Goal: Transaction & Acquisition: Purchase product/service

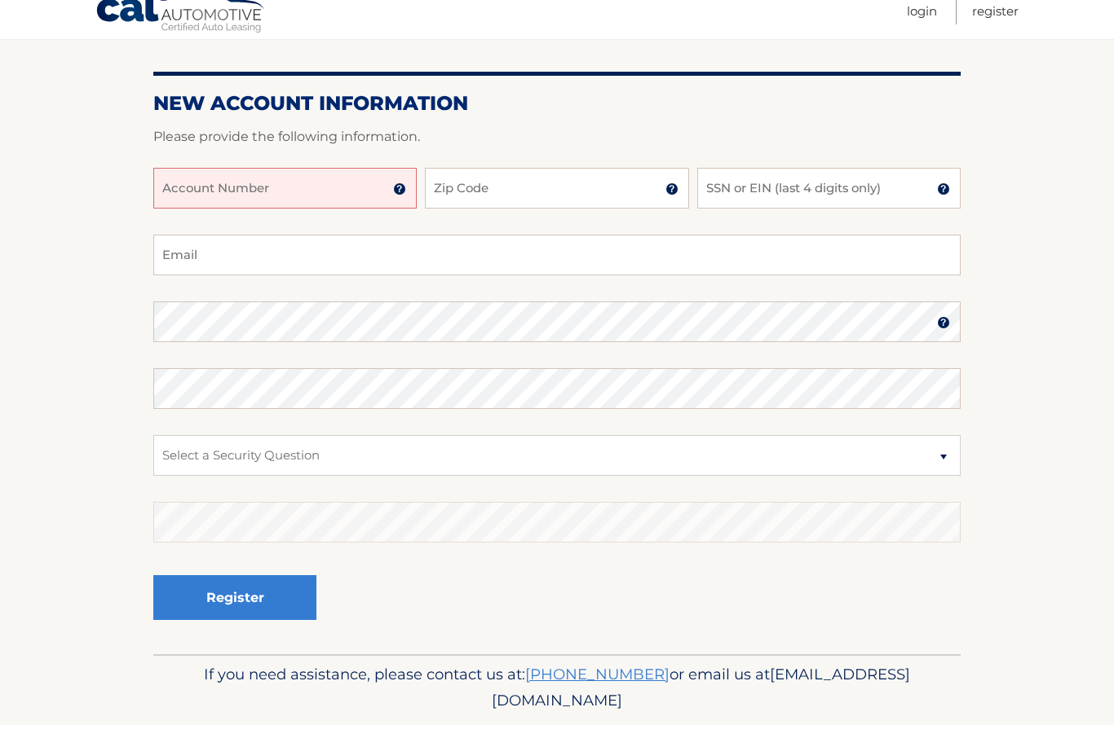
scroll to position [159, 0]
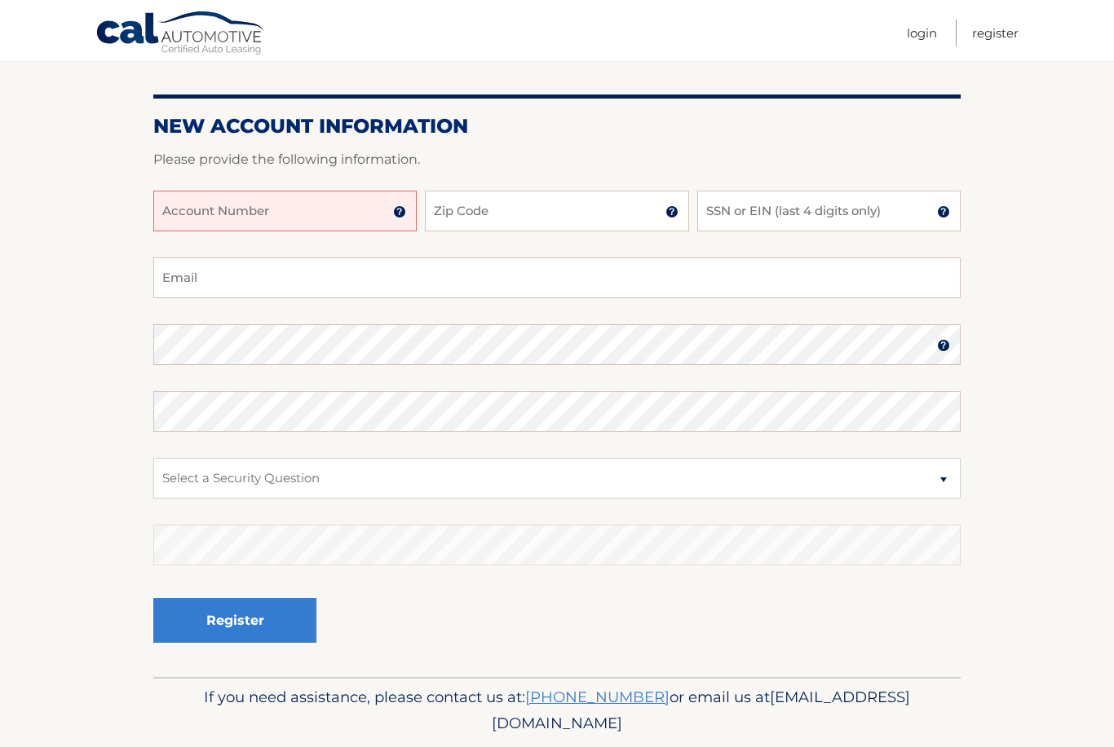
click at [308, 211] on input "Account Number" at bounding box center [284, 211] width 263 height 41
click at [402, 216] on img at bounding box center [399, 211] width 13 height 13
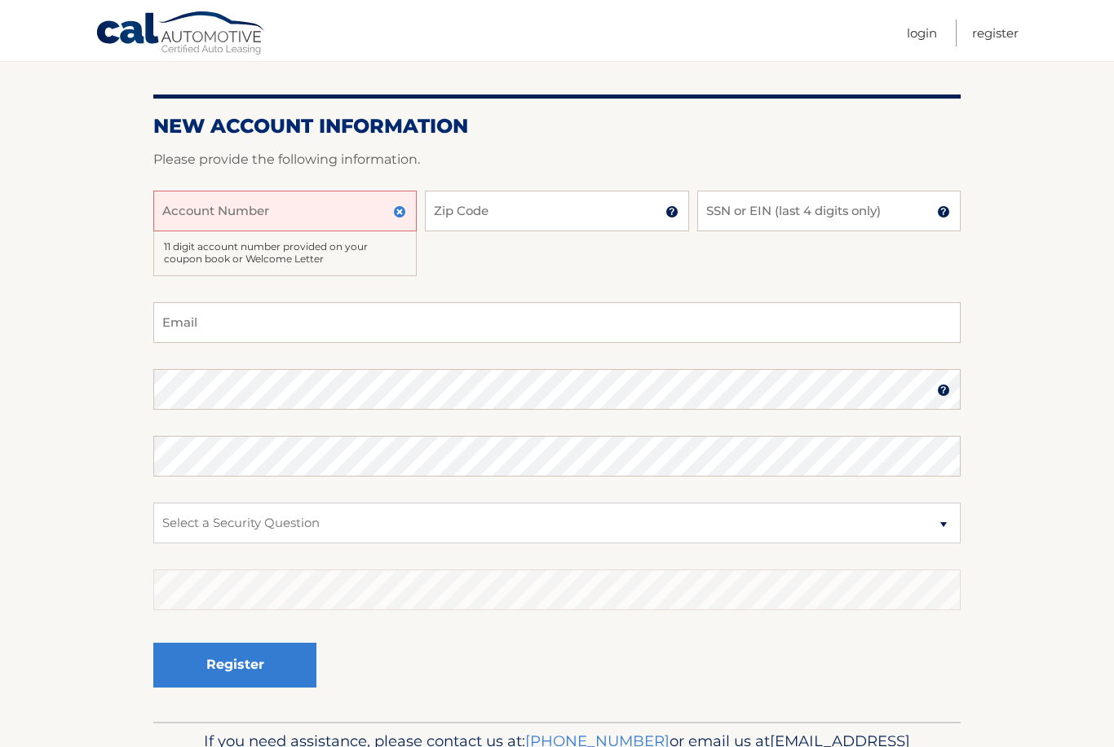
click at [334, 198] on input "Account Number" at bounding box center [284, 211] width 263 height 41
click at [0, 0] on html "Cal Automotive Menu Login Register Register" at bounding box center [557, 214] width 1114 height 747
click at [335, 198] on label "Account Number" at bounding box center [284, 197] width 263 height 13
click at [335, 198] on input "44456" at bounding box center [284, 211] width 263 height 41
click at [0, 0] on html "Cal Automotive Menu Login Register Register" at bounding box center [557, 214] width 1114 height 747
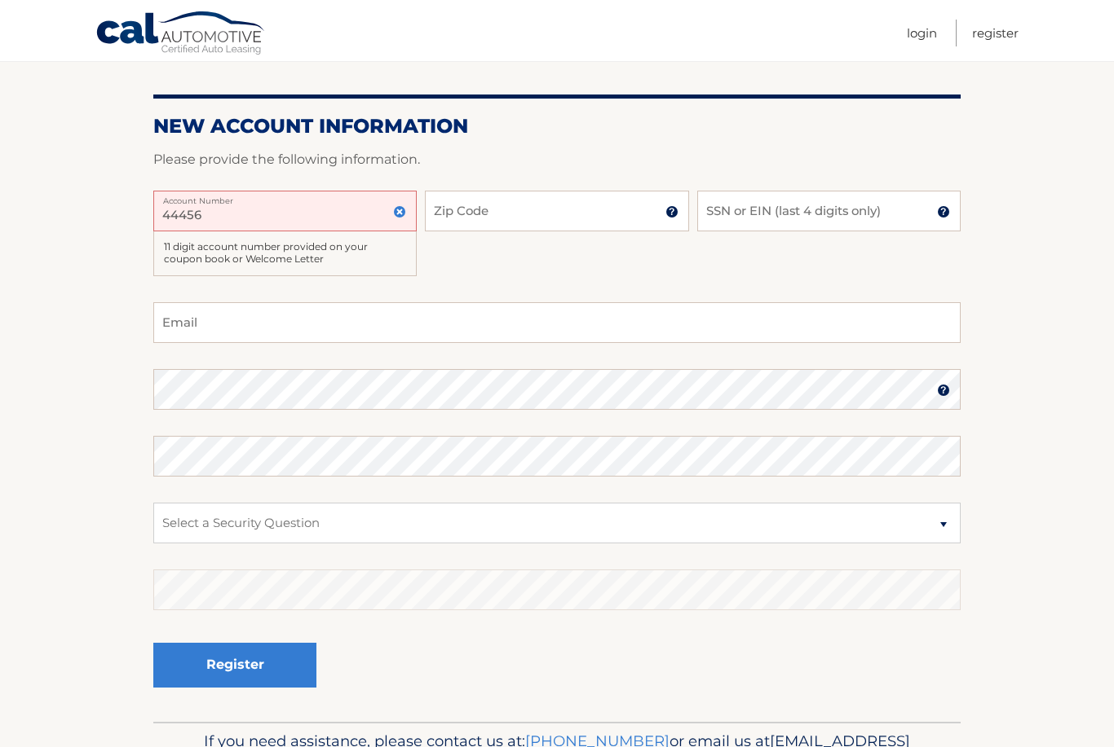
click at [334, 198] on label "Account Number" at bounding box center [284, 197] width 263 height 13
click at [334, 198] on input "44456" at bounding box center [284, 211] width 263 height 41
type input "44456016669"
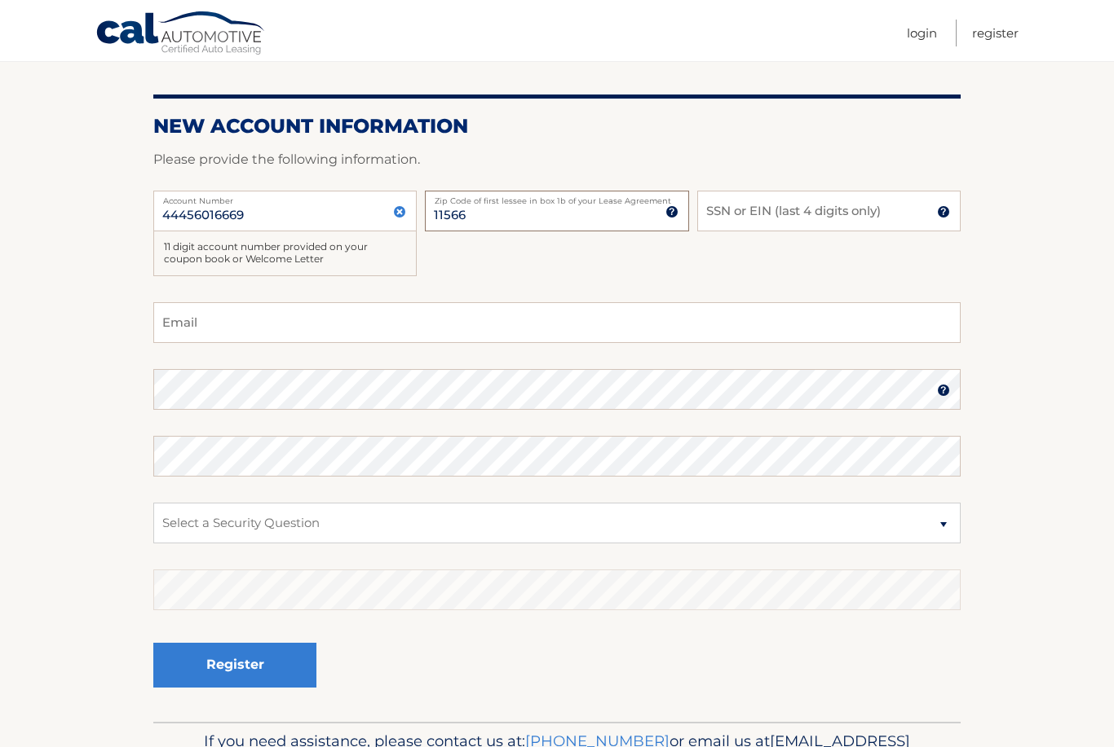
type input "11566"
type input "4378"
drag, startPoint x: 211, startPoint y: 331, endPoint x: 274, endPoint y: 326, distance: 63.0
click at [211, 331] on input "Email" at bounding box center [556, 322] width 807 height 41
click at [205, 323] on input "Email" at bounding box center [556, 322] width 807 height 41
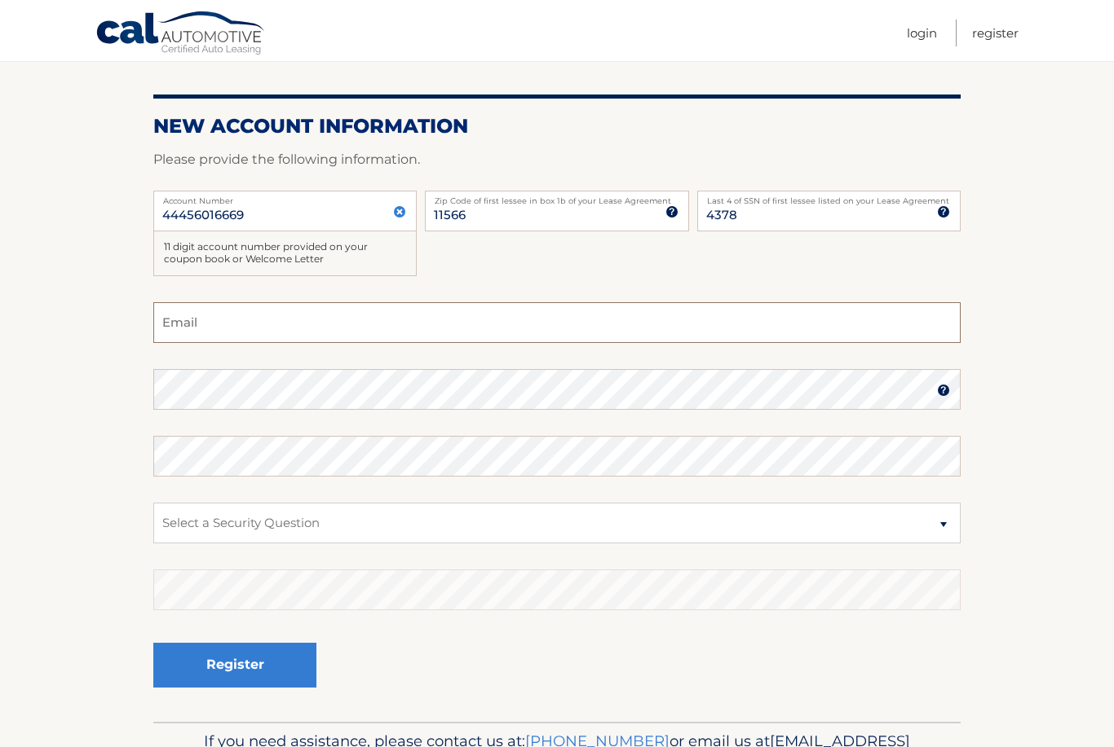
click at [274, 326] on input "Email" at bounding box center [556, 322] width 807 height 41
type input "briannavitelli@gmail.com"
select select "2"
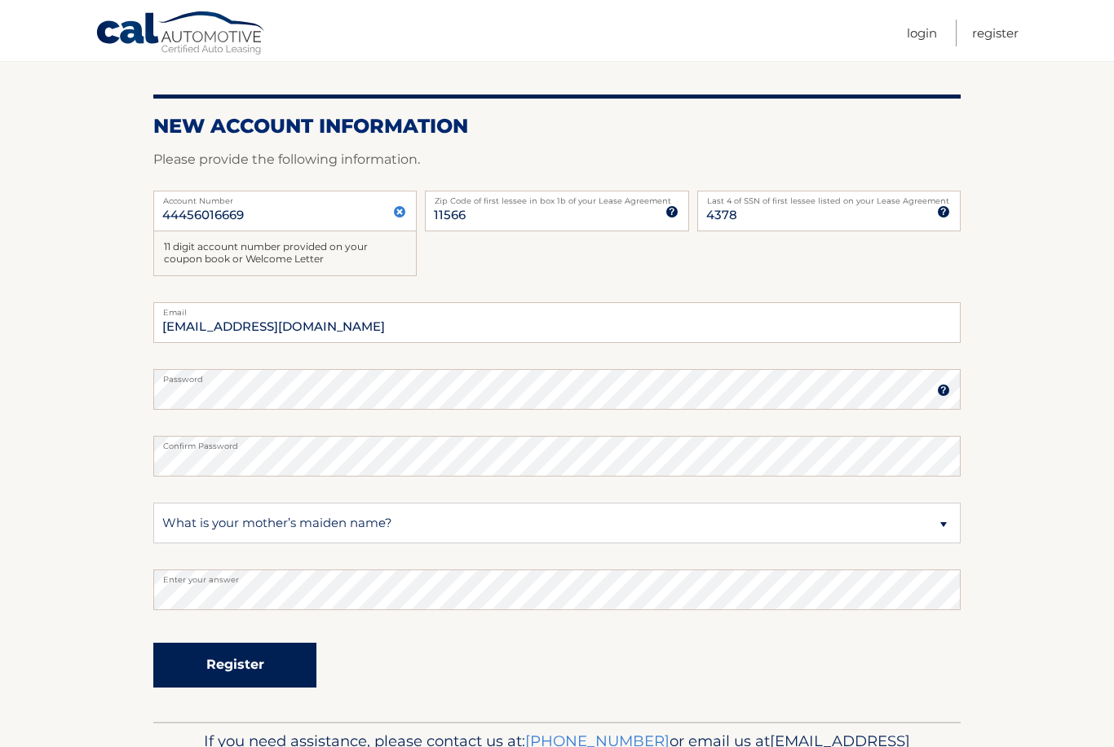
click at [276, 664] on button "Register" at bounding box center [234, 665] width 163 height 45
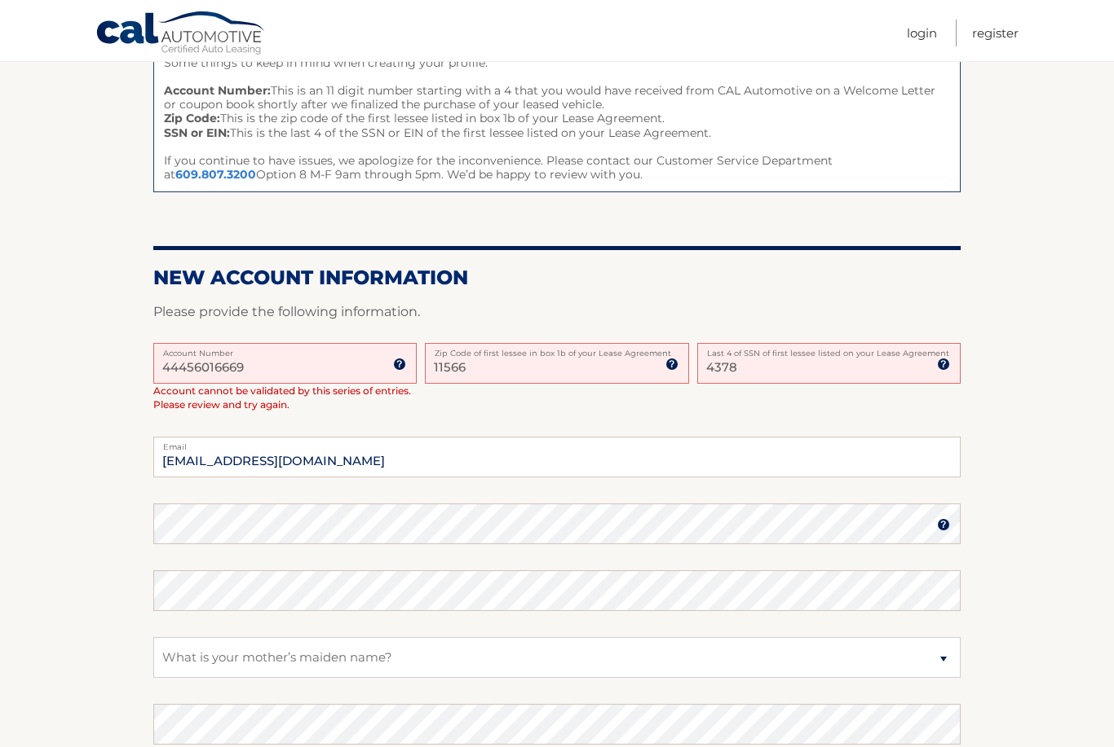
scroll to position [208, 0]
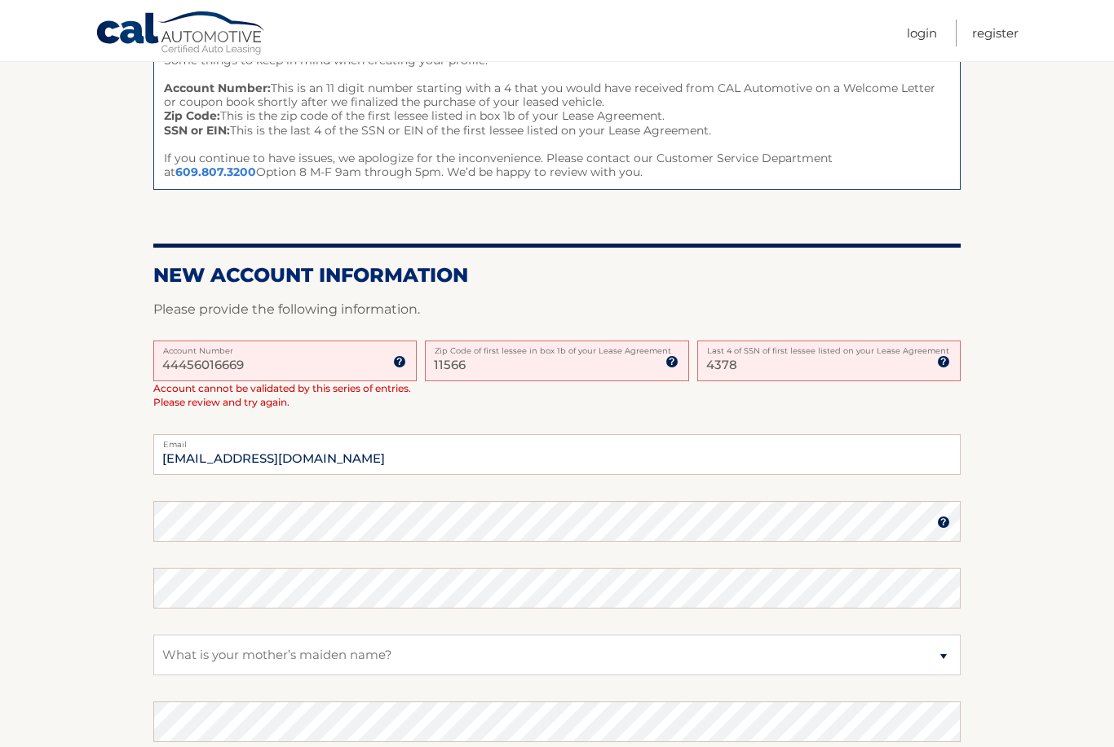
click at [787, 354] on input "4378" at bounding box center [828, 361] width 263 height 41
click at [798, 366] on input "4378" at bounding box center [828, 361] width 263 height 41
type input "4"
type input "5418"
click at [591, 397] on div "44456016669 Account Number 11 digit account number provided on your coupon book…" at bounding box center [556, 388] width 807 height 95
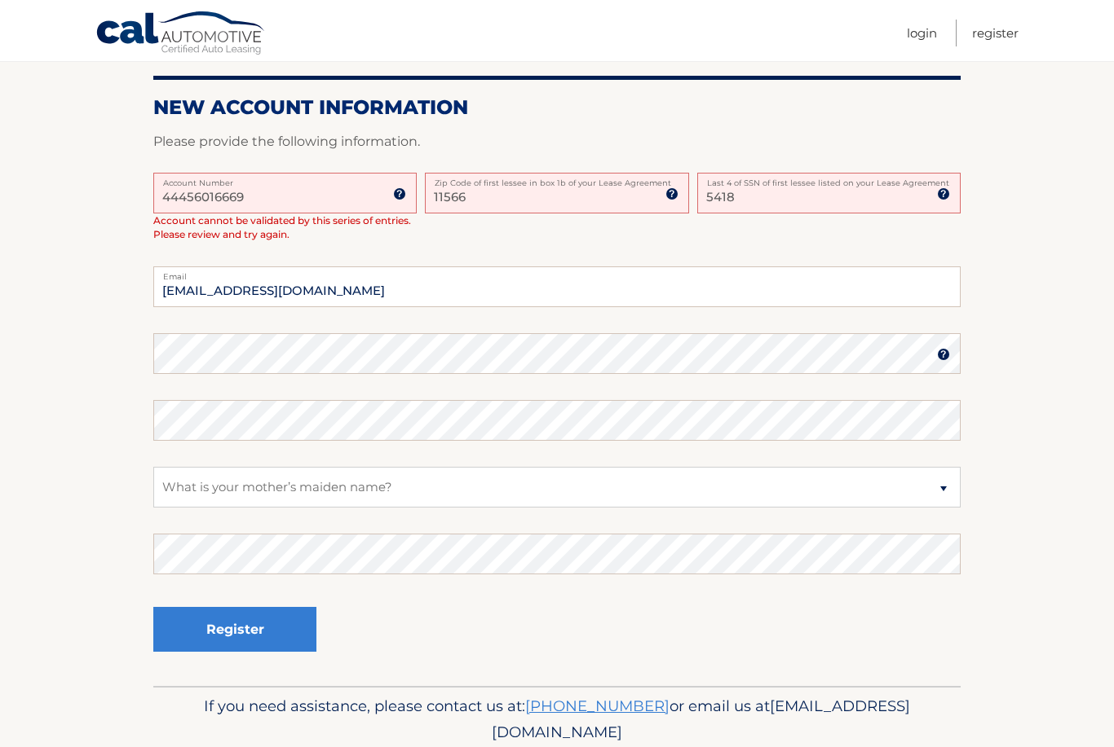
scroll to position [381, 0]
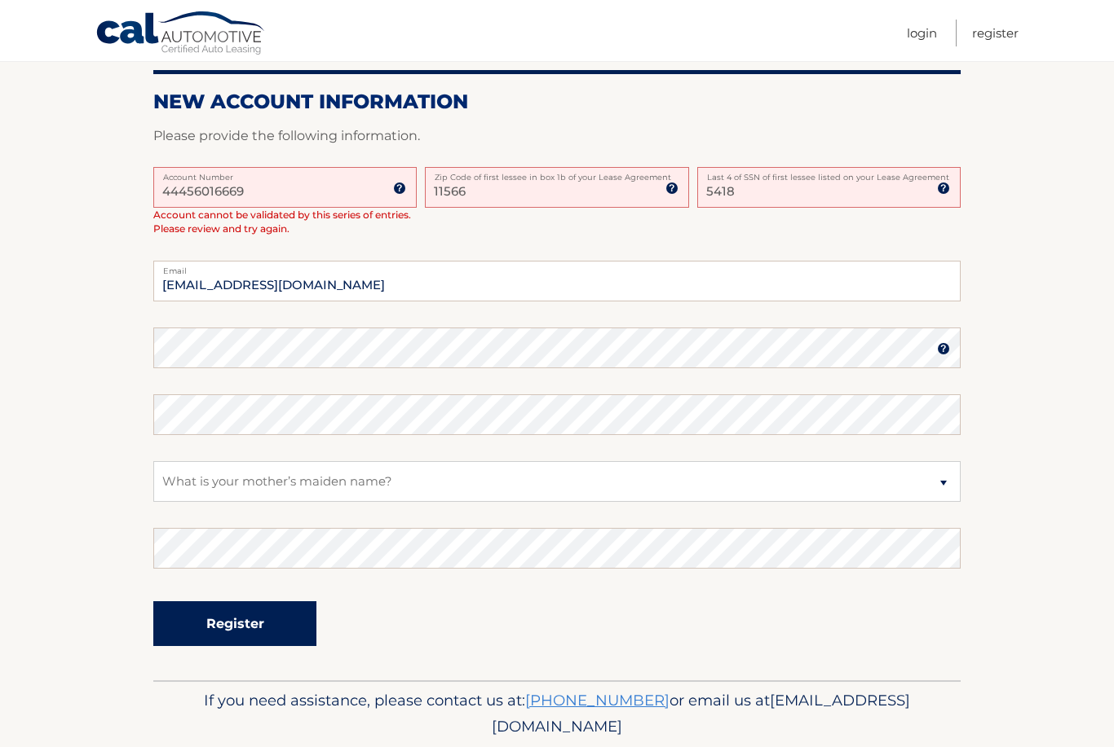
click at [267, 623] on button "Register" at bounding box center [234, 624] width 163 height 45
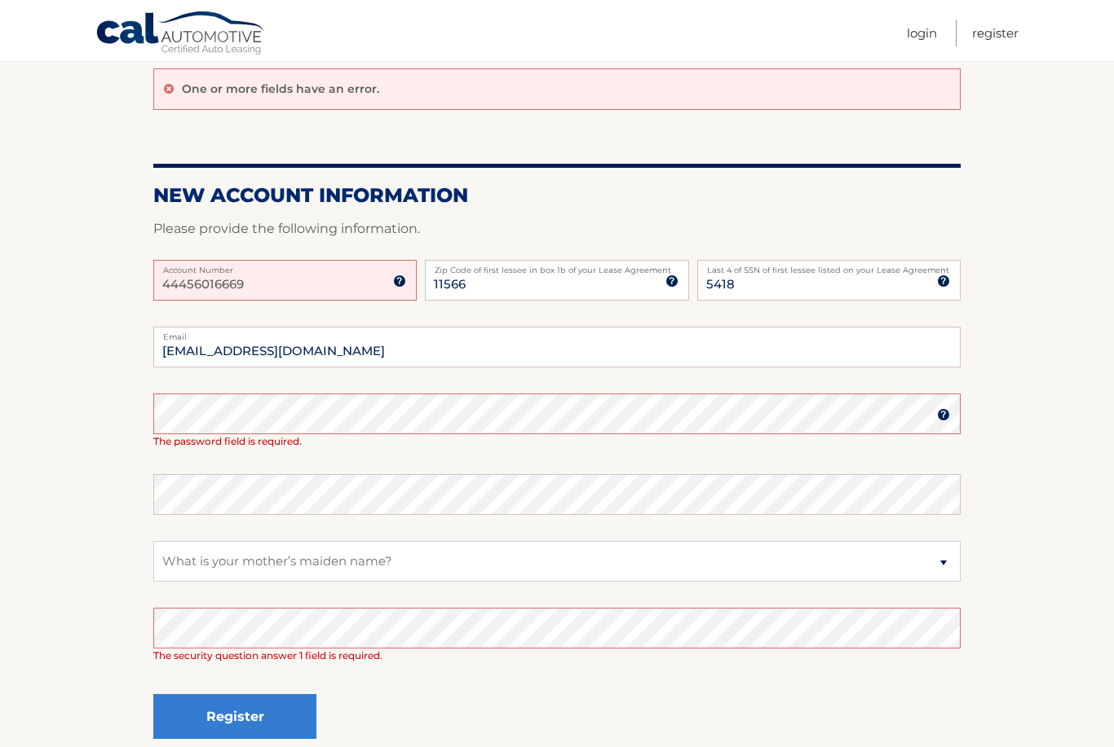
scroll to position [140, 0]
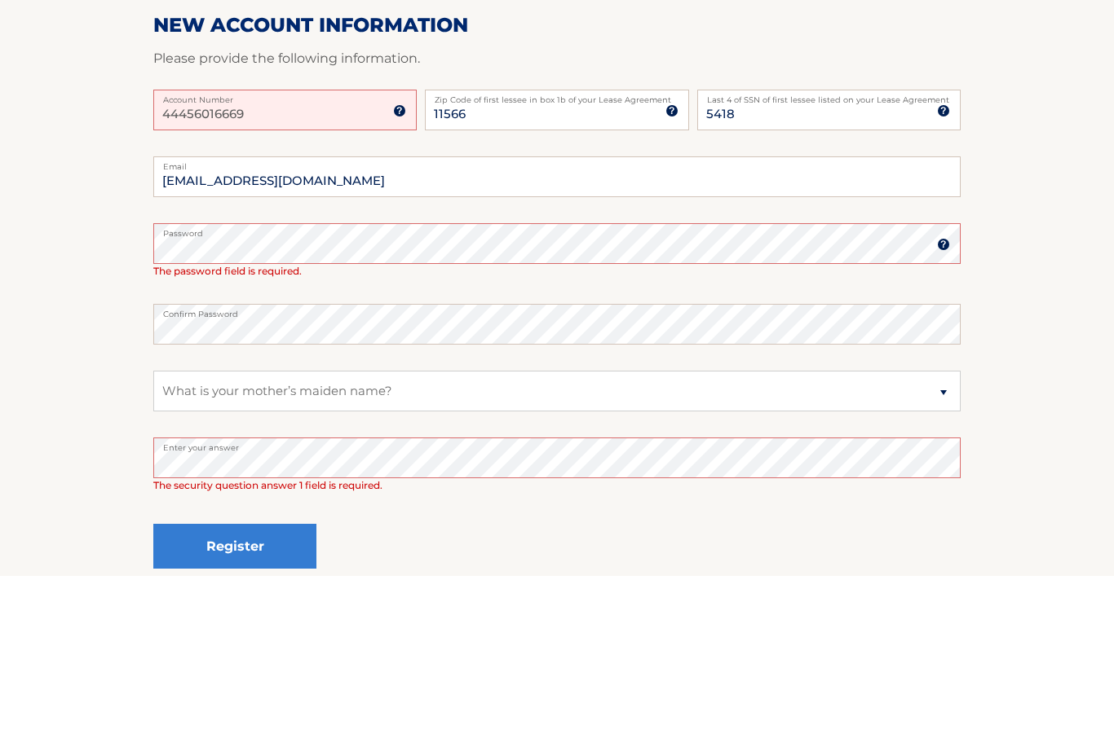
click at [743, 689] on div "Register" at bounding box center [556, 719] width 807 height 60
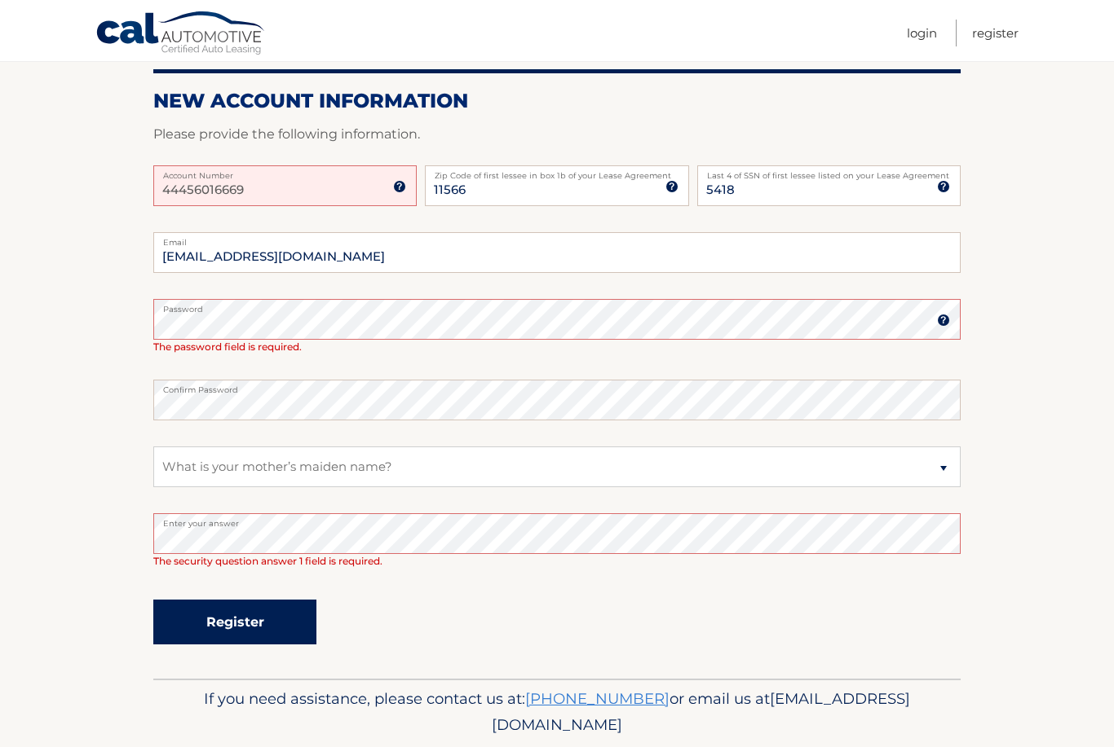
click at [276, 642] on button "Register" at bounding box center [234, 622] width 163 height 45
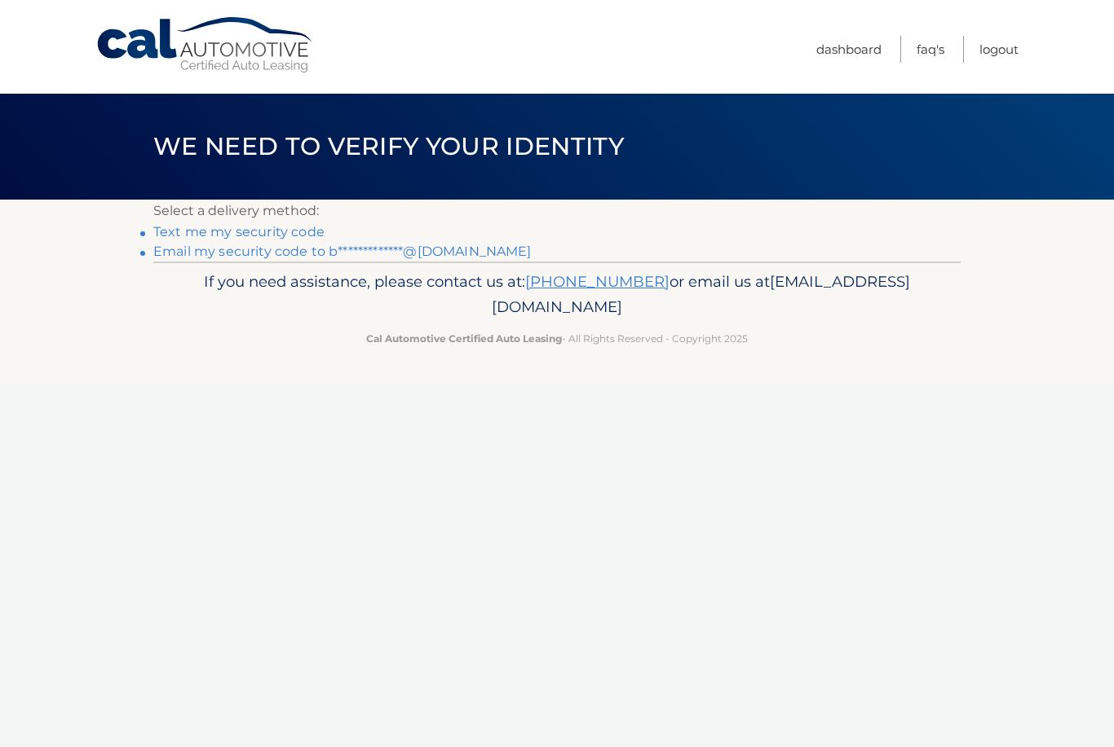
click at [183, 233] on link "Text me my security code" at bounding box center [238, 231] width 171 height 15
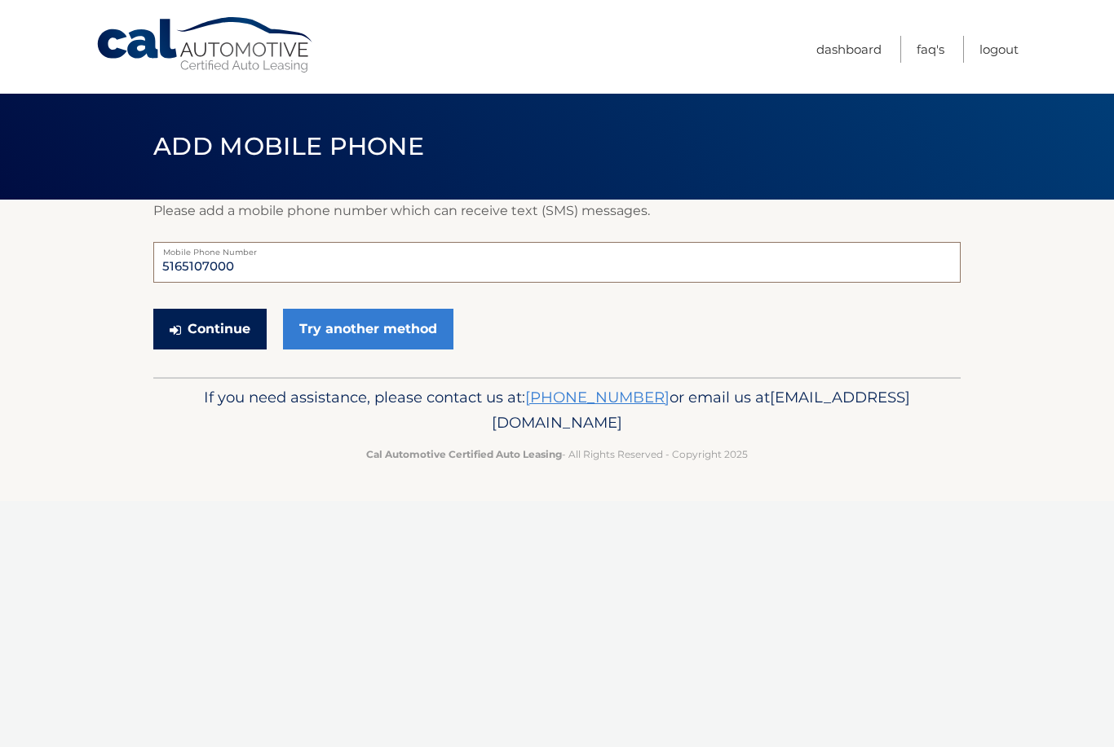
type input "5165107000"
click at [255, 337] on button "Continue" at bounding box center [209, 329] width 113 height 41
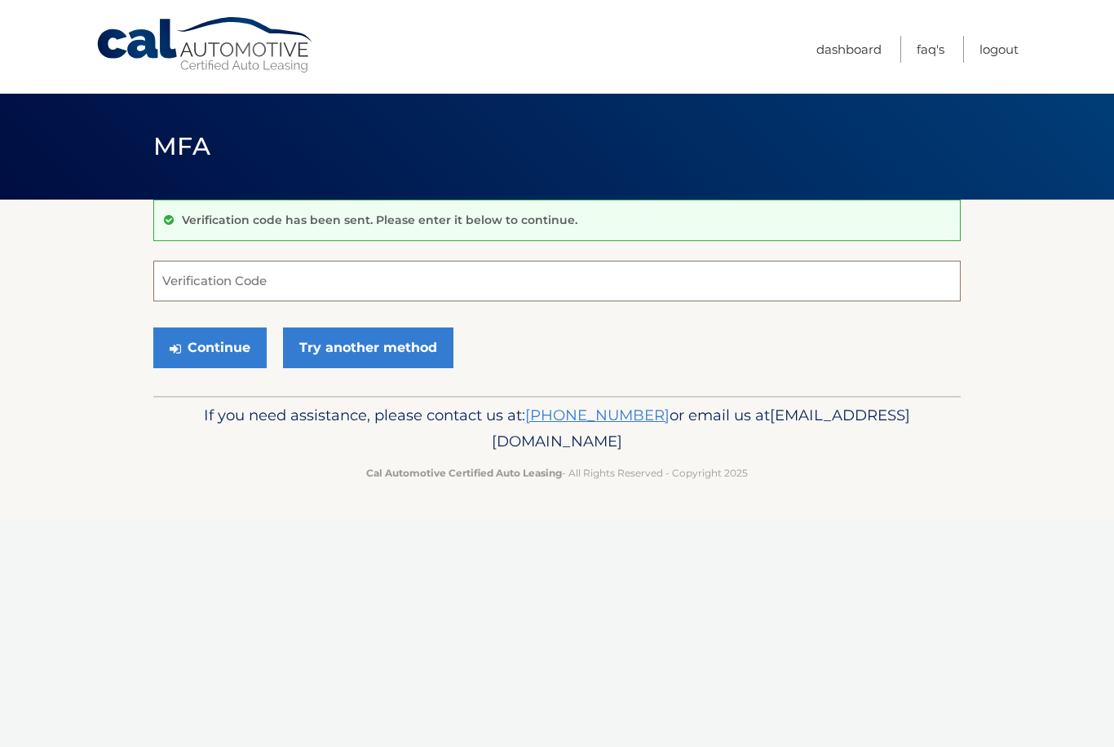
click at [260, 280] on input "Verification Code" at bounding box center [556, 281] width 807 height 41
type input "830567"
click at [232, 351] on button "Continue" at bounding box center [209, 348] width 113 height 41
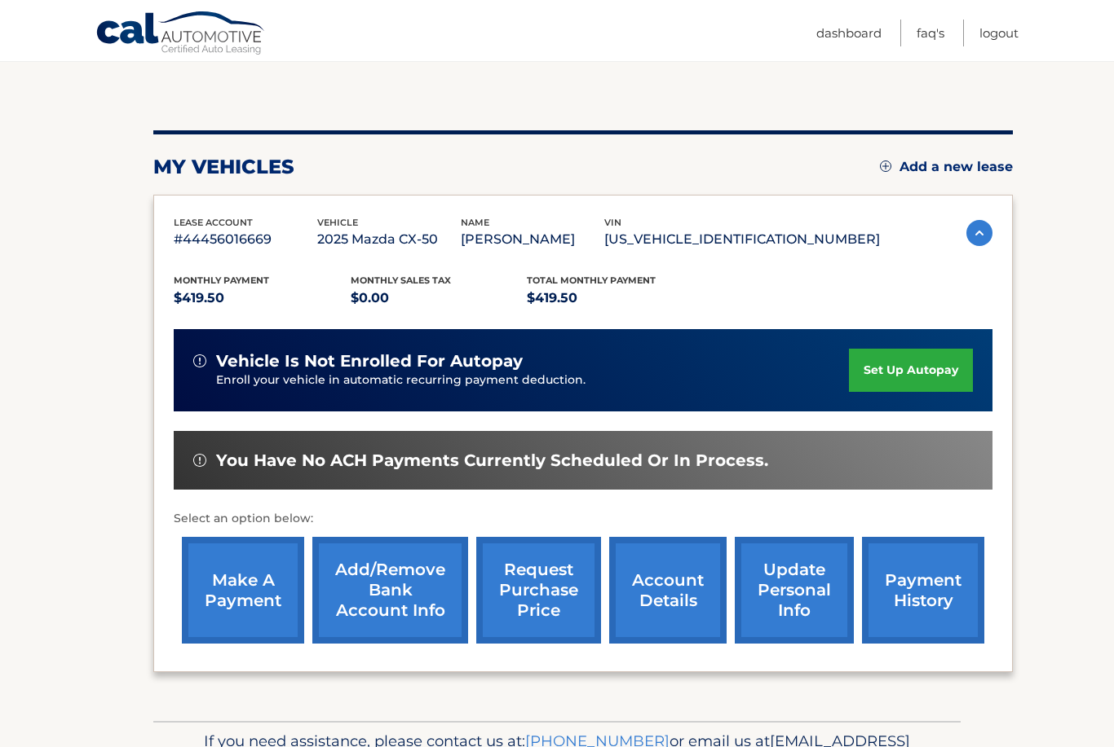
scroll to position [184, 0]
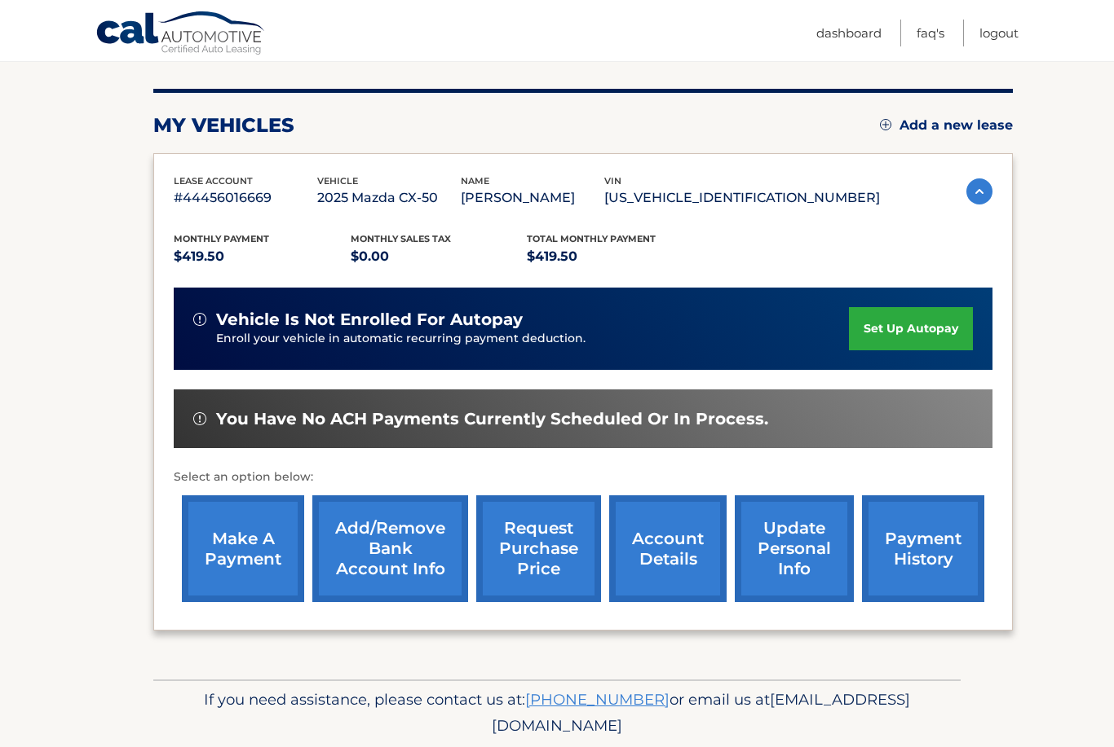
click at [246, 568] on link "make a payment" at bounding box center [243, 549] width 122 height 107
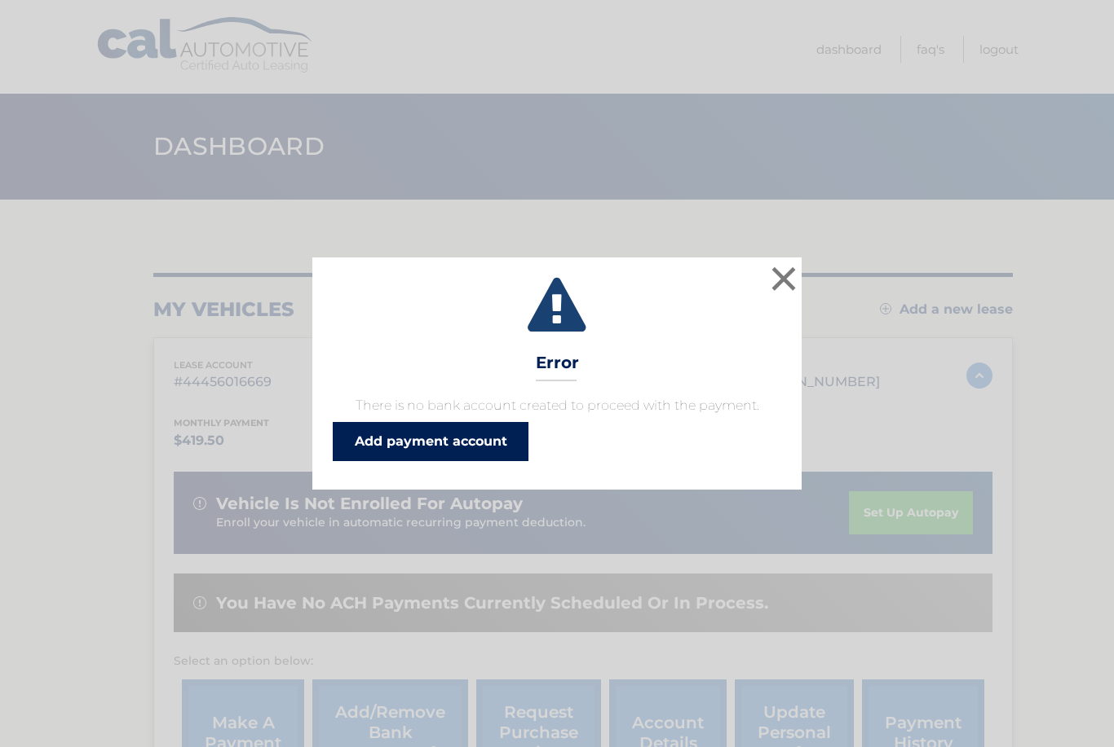
click at [468, 451] on link "Add payment account" at bounding box center [431, 441] width 196 height 39
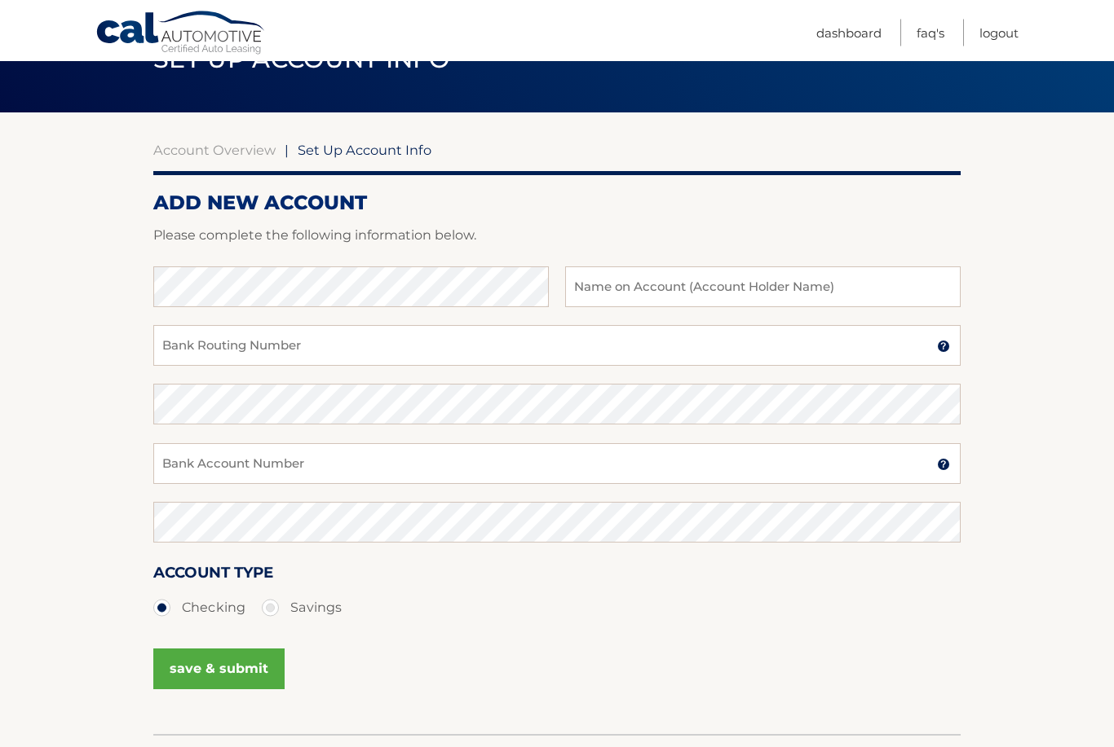
scroll to position [143, 0]
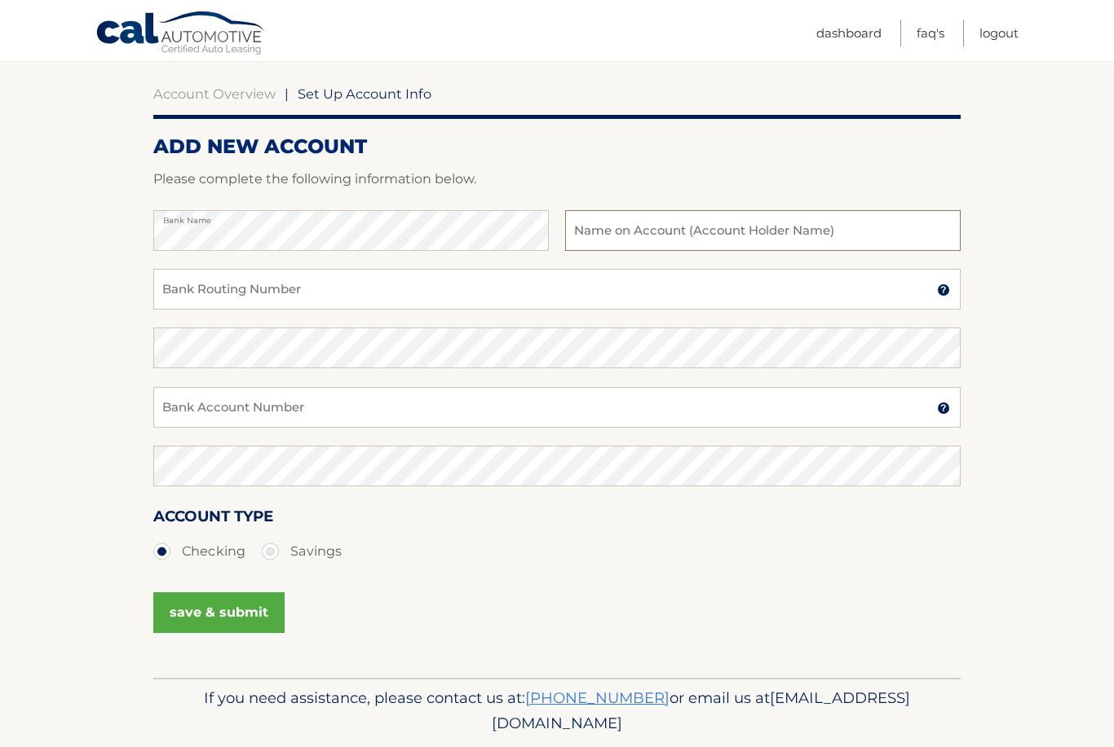
click at [661, 226] on input "text" at bounding box center [762, 230] width 395 height 41
type input "Brianna F Vitelli"
click at [604, 281] on input "Bank Routing Number" at bounding box center [556, 289] width 807 height 41
type input "021000089"
click at [505, 404] on input "Bank Account Number" at bounding box center [556, 407] width 807 height 41
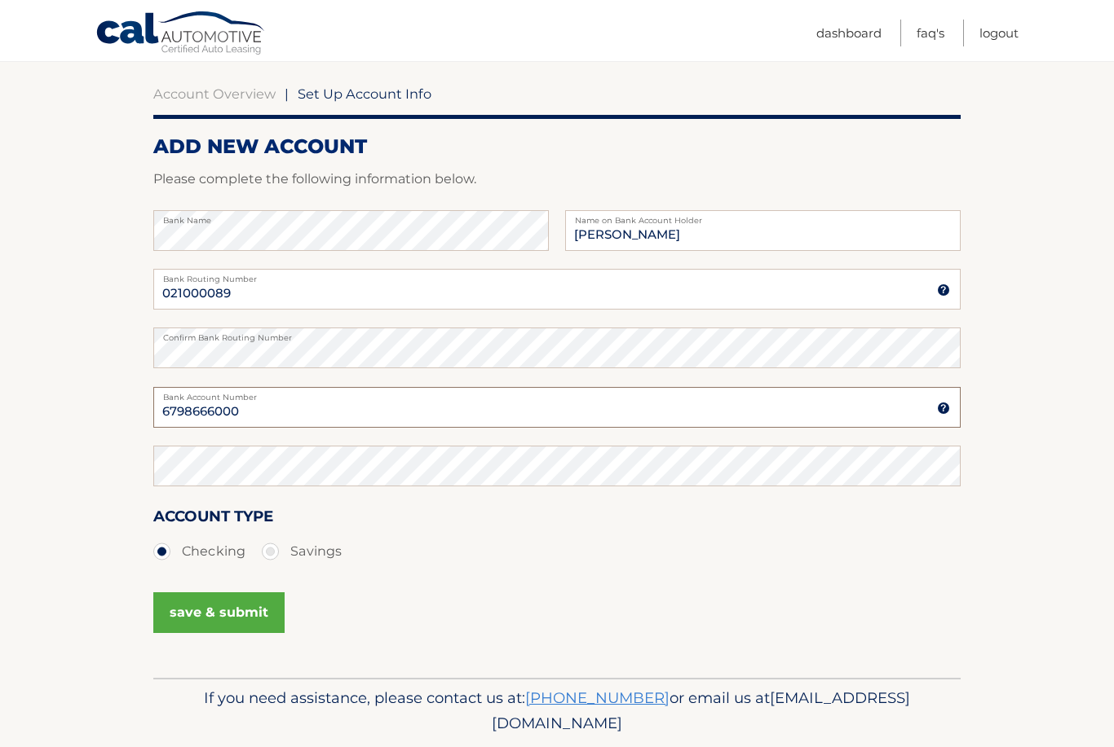
type input "6798666000"
click at [222, 628] on button "save & submit" at bounding box center [218, 613] width 131 height 41
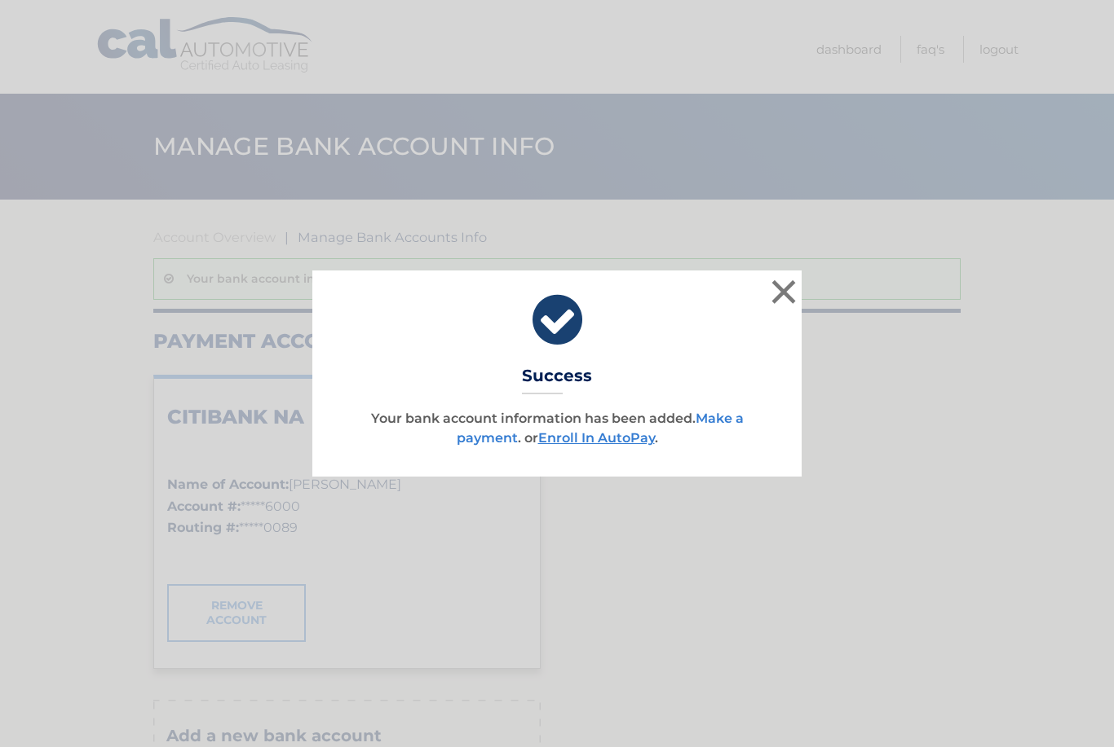
click at [727, 426] on link "Make a payment" at bounding box center [599, 428] width 287 height 35
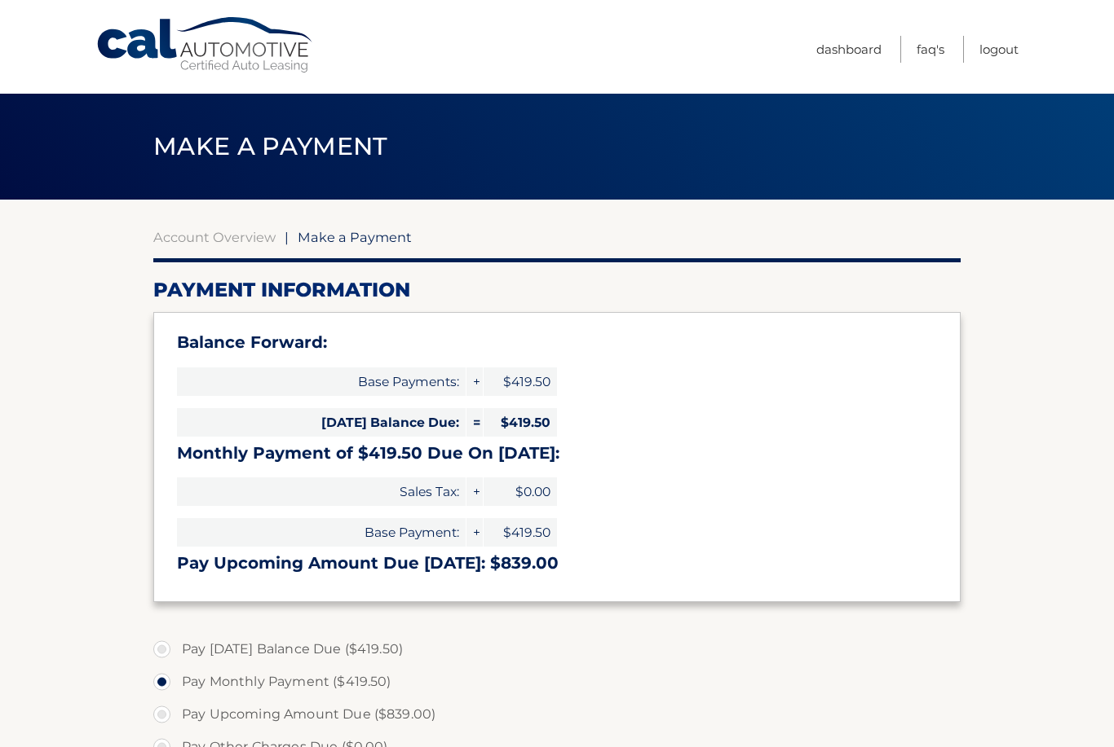
select select "NWIyNzM1MzctNjJkNS00NGVkLWExM2MtMjljMWMxNmRlMzk1"
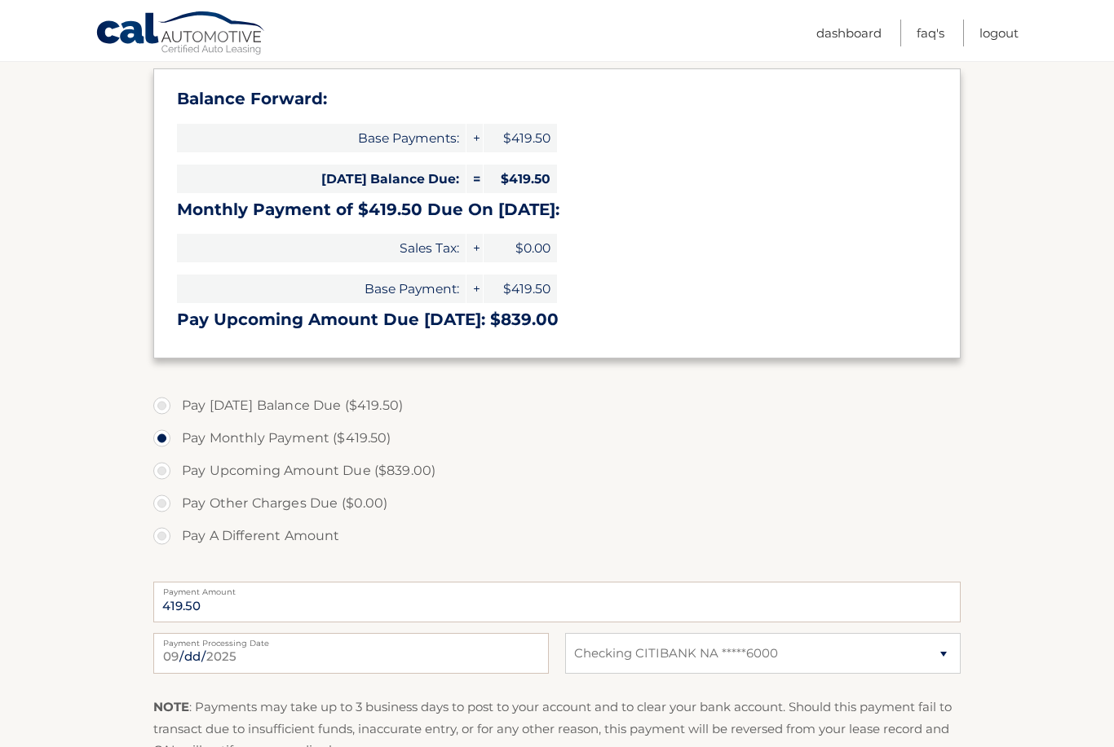
scroll to position [364, 0]
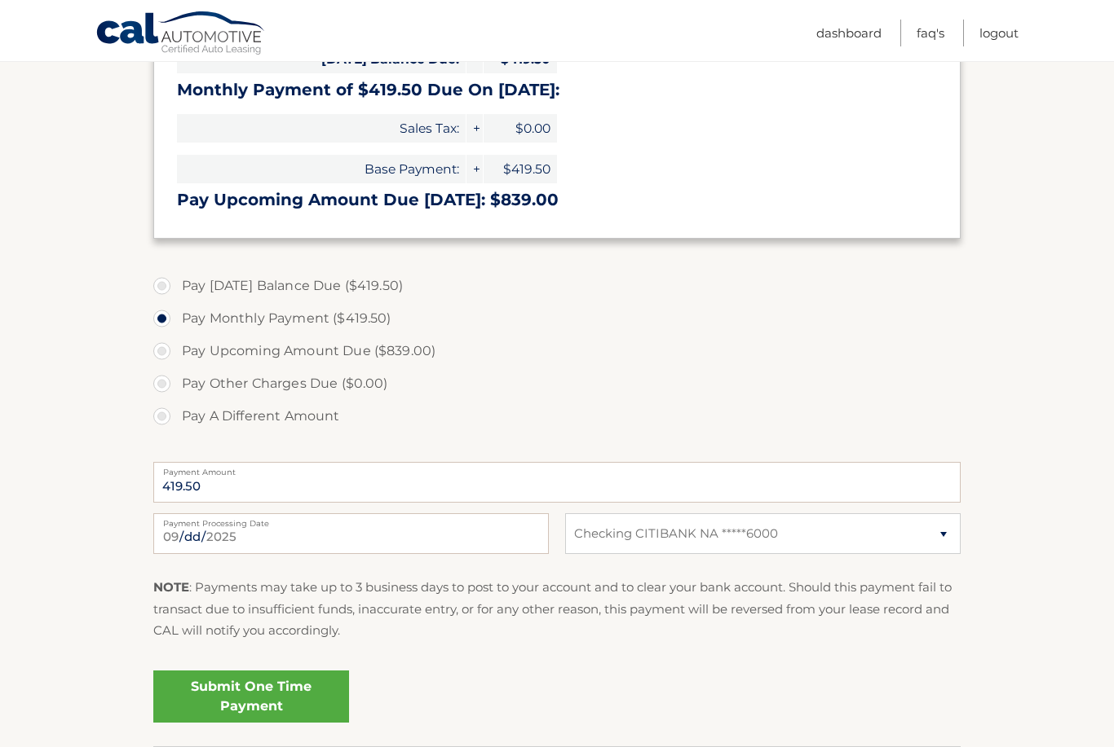
click at [170, 288] on label "Pay [DATE] Balance Due ($419.50)" at bounding box center [556, 286] width 807 height 33
click at [170, 288] on input "Pay [DATE] Balance Due ($419.50)" at bounding box center [168, 283] width 16 height 26
radio input "true"
click at [161, 352] on label "Pay Upcoming Amount Due ($839.00)" at bounding box center [556, 351] width 807 height 33
click at [161, 352] on input "Pay Upcoming Amount Due ($839.00)" at bounding box center [168, 348] width 16 height 26
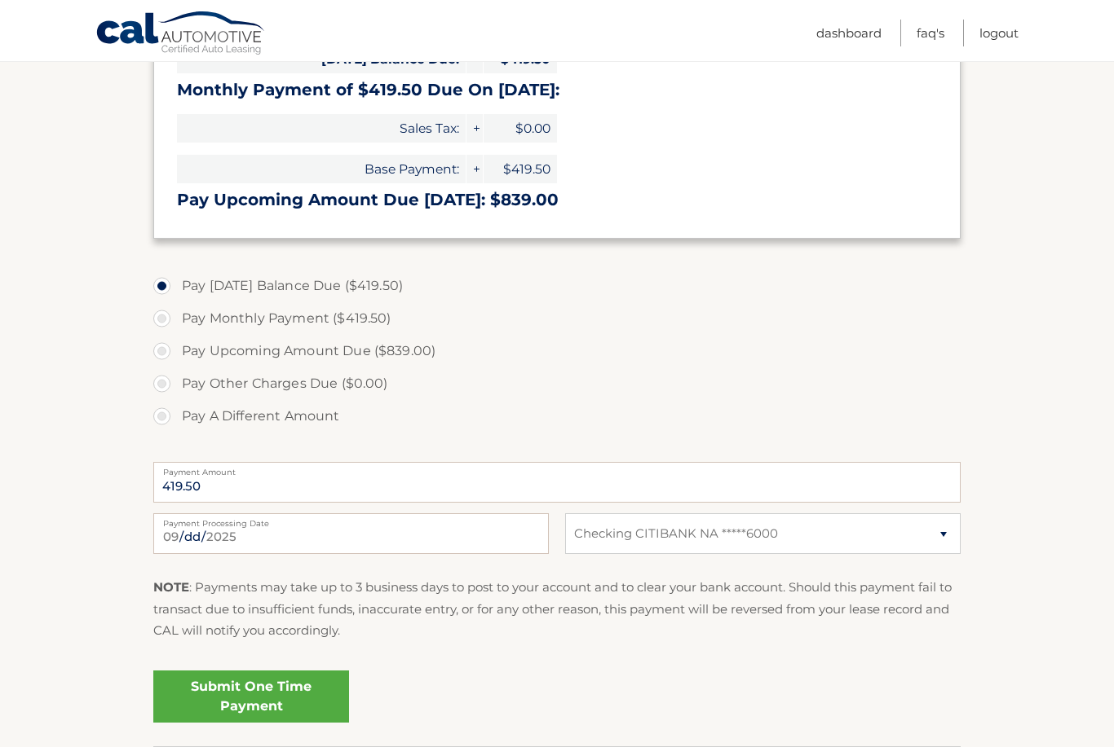
radio input "true"
type input "839.00"
click at [165, 386] on label "Pay Other Charges Due ($0.00)" at bounding box center [556, 384] width 807 height 33
click at [167, 383] on label "Pay Other Charges Due ($0.00)" at bounding box center [556, 384] width 807 height 33
click at [156, 280] on label "Pay Today's Balance Due ($419.50)" at bounding box center [556, 286] width 807 height 33
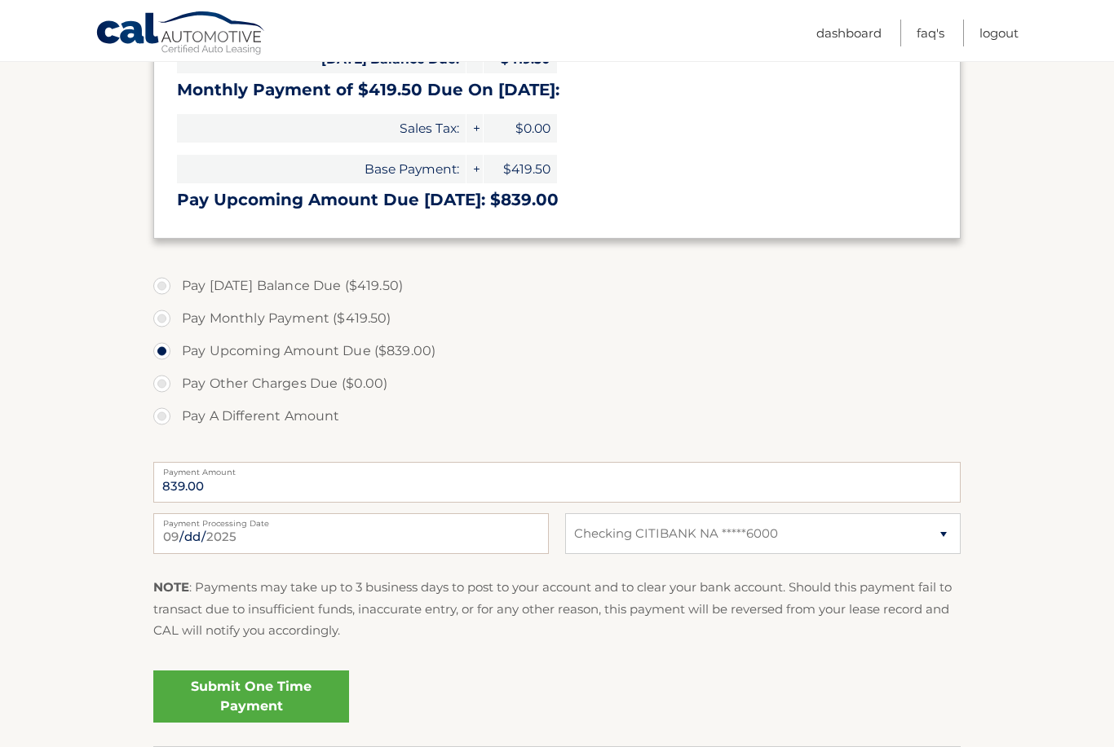
click at [160, 280] on input "Pay Today's Balance Due ($419.50)" at bounding box center [168, 283] width 16 height 26
radio input "true"
type input "419.50"
click at [160, 316] on label "Pay Monthly Payment ($419.50)" at bounding box center [556, 318] width 807 height 33
click at [160, 316] on input "Pay Monthly Payment ($419.50)" at bounding box center [168, 315] width 16 height 26
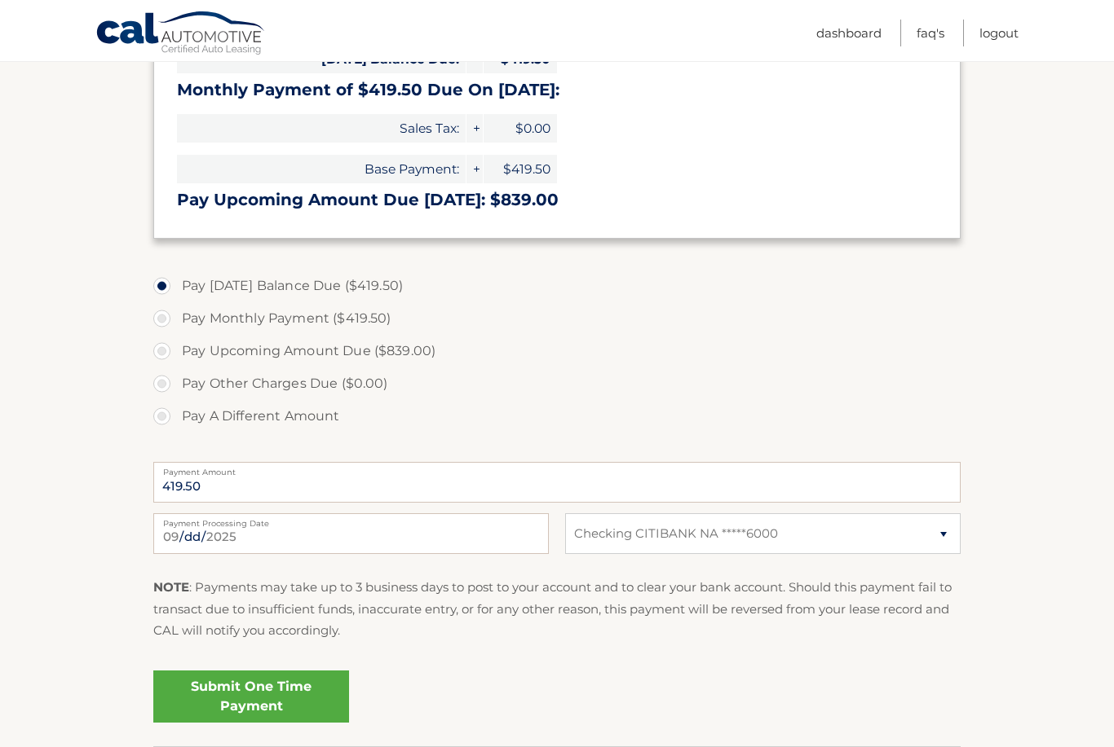
radio input "true"
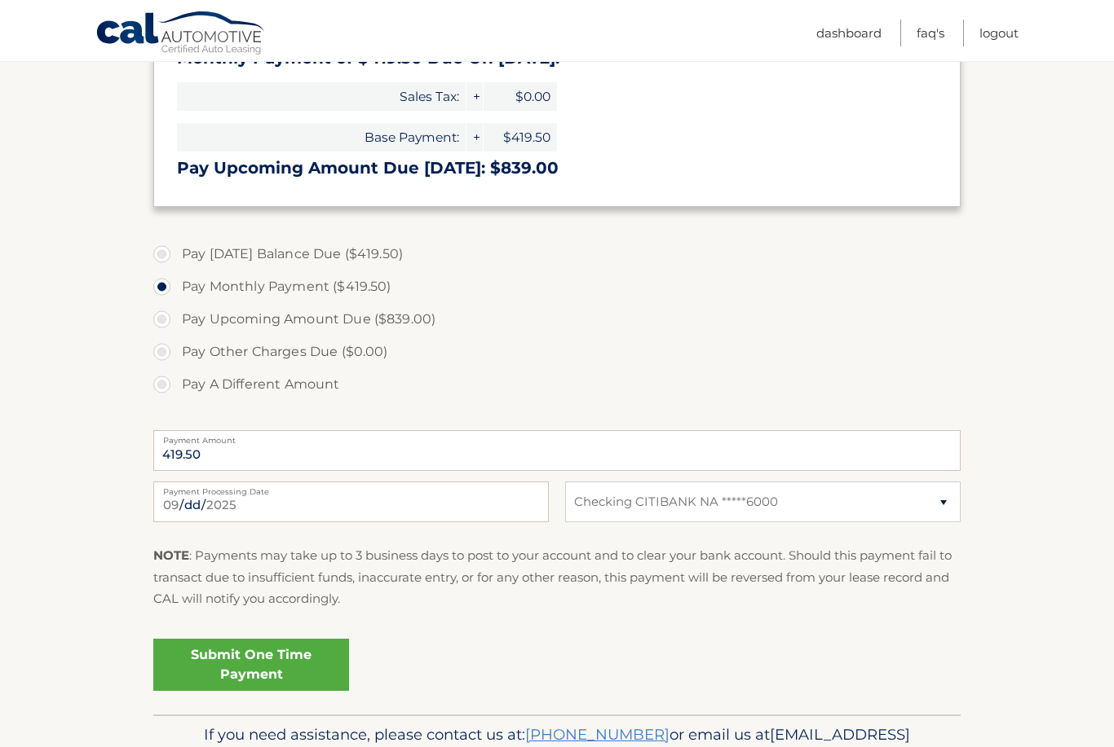
click at [290, 673] on link "Submit One Time Payment" at bounding box center [251, 665] width 196 height 52
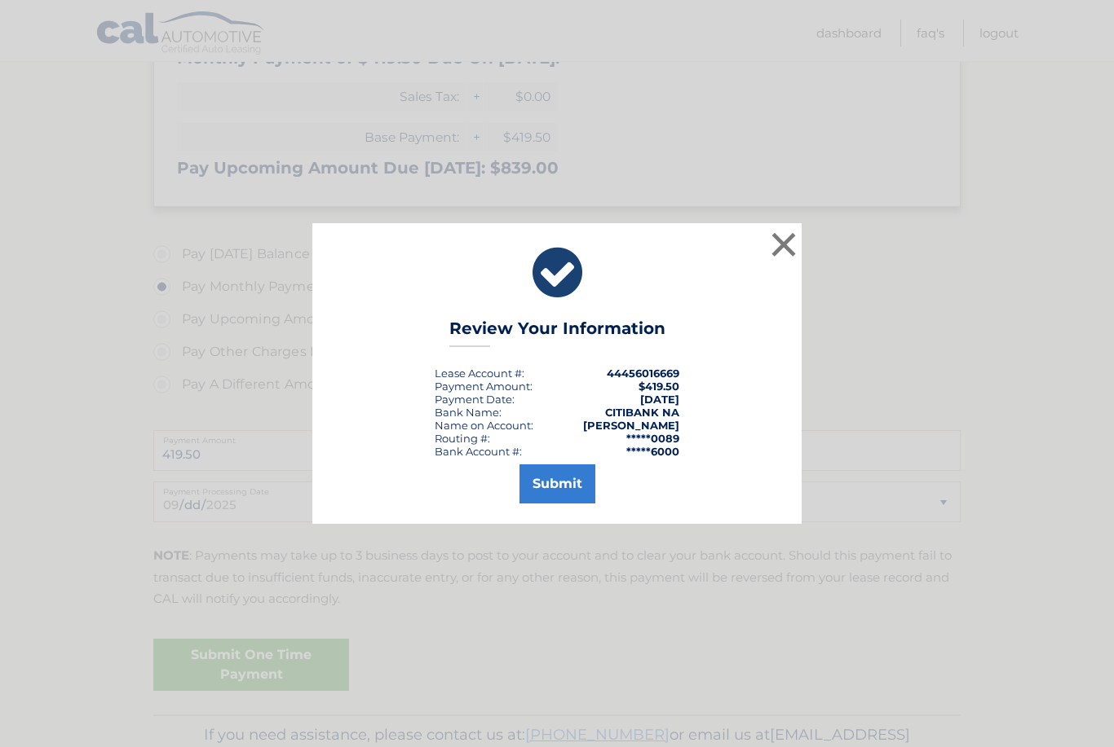
drag, startPoint x: 546, startPoint y: 518, endPoint x: 546, endPoint y: 543, distance: 24.5
click at [546, 504] on button "Submit" at bounding box center [557, 484] width 76 height 39
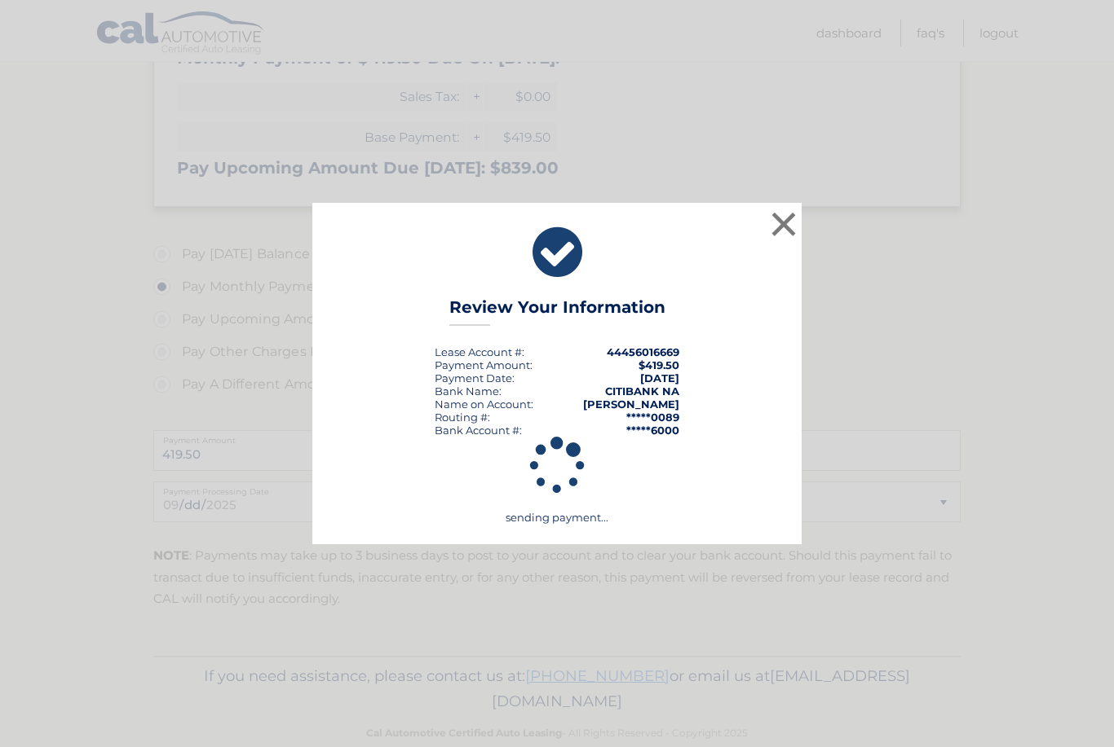
scroll to position [371, 0]
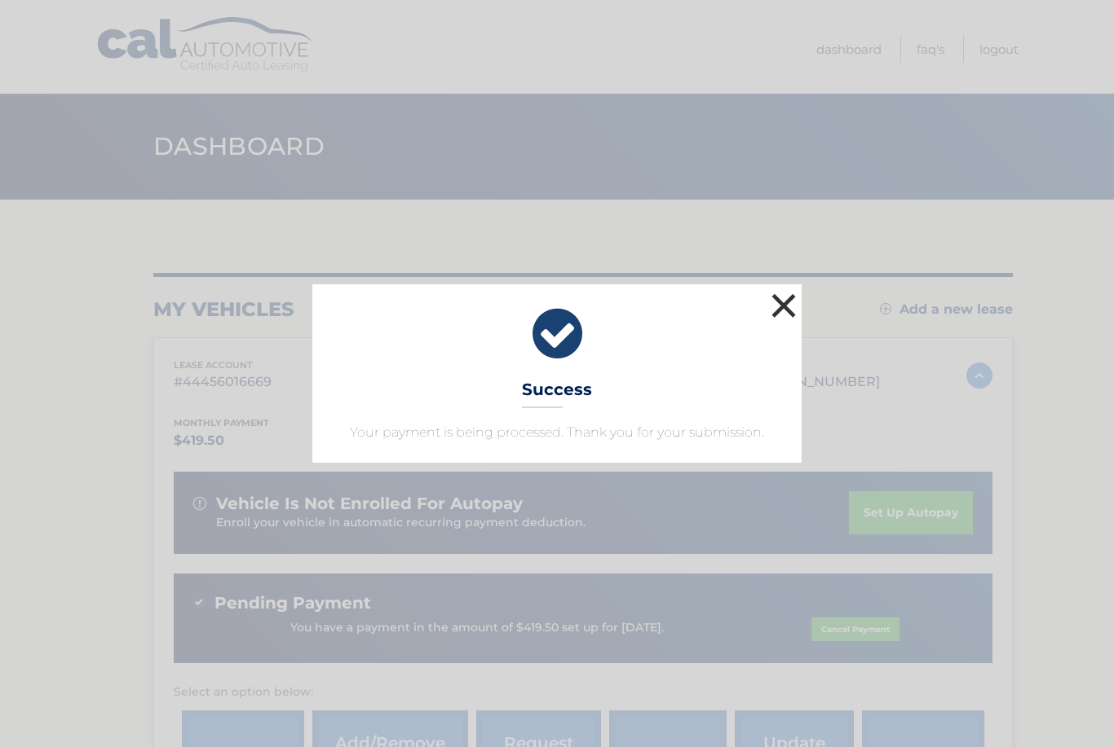
click at [783, 302] on button "×" at bounding box center [783, 305] width 33 height 33
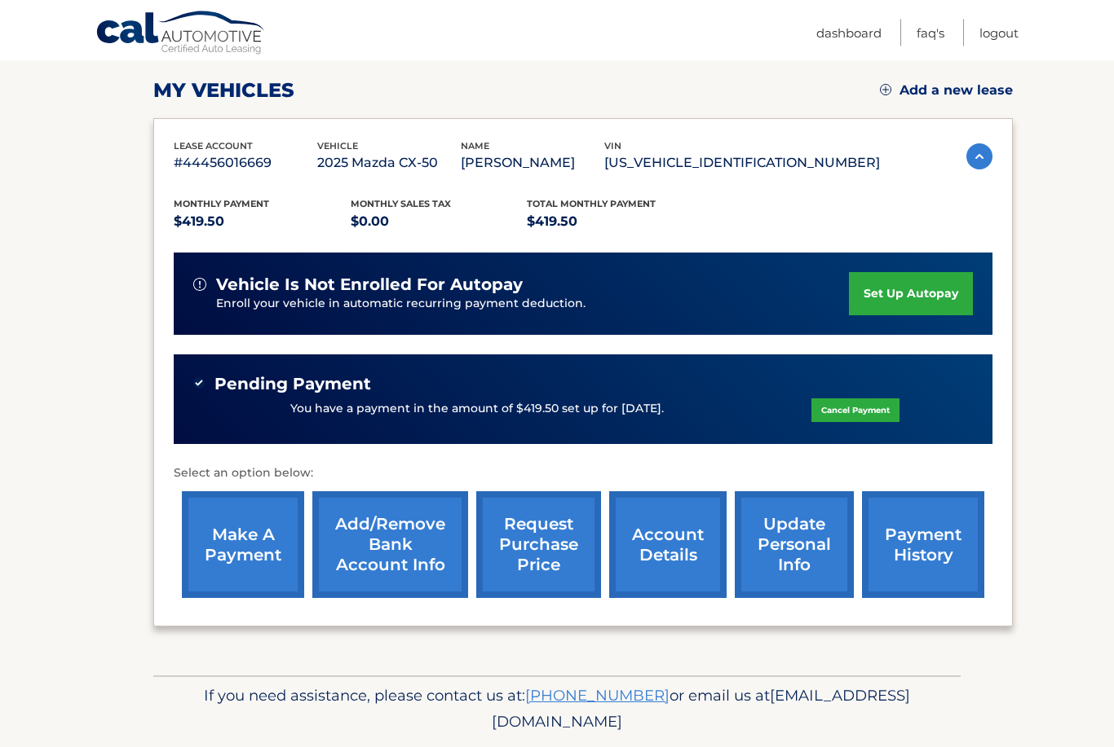
scroll to position [219, 0]
